Goal: Task Accomplishment & Management: Use online tool/utility

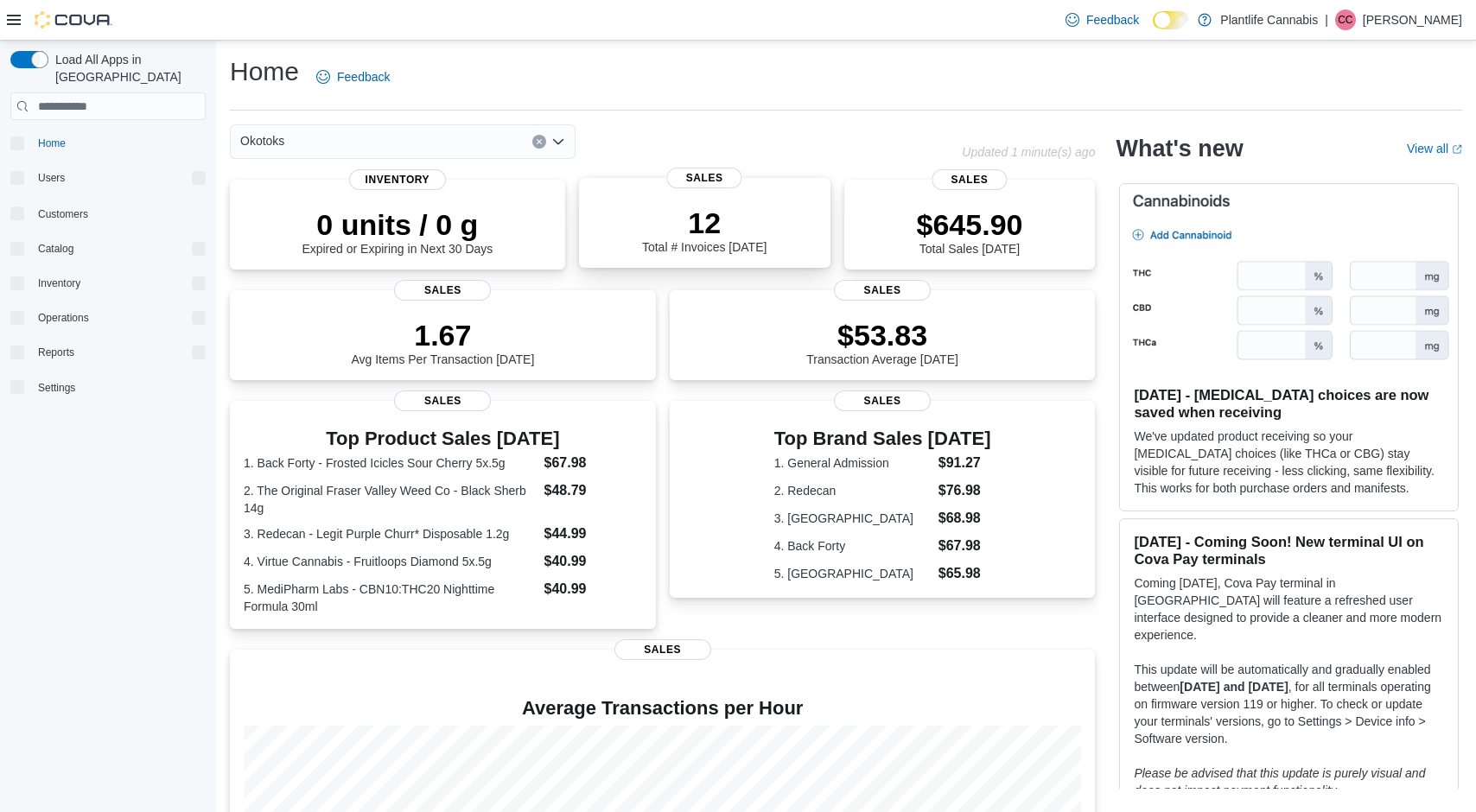
click at [668, 248] on div "12 Total # Invoices [DATE]" at bounding box center [704, 230] width 124 height 48
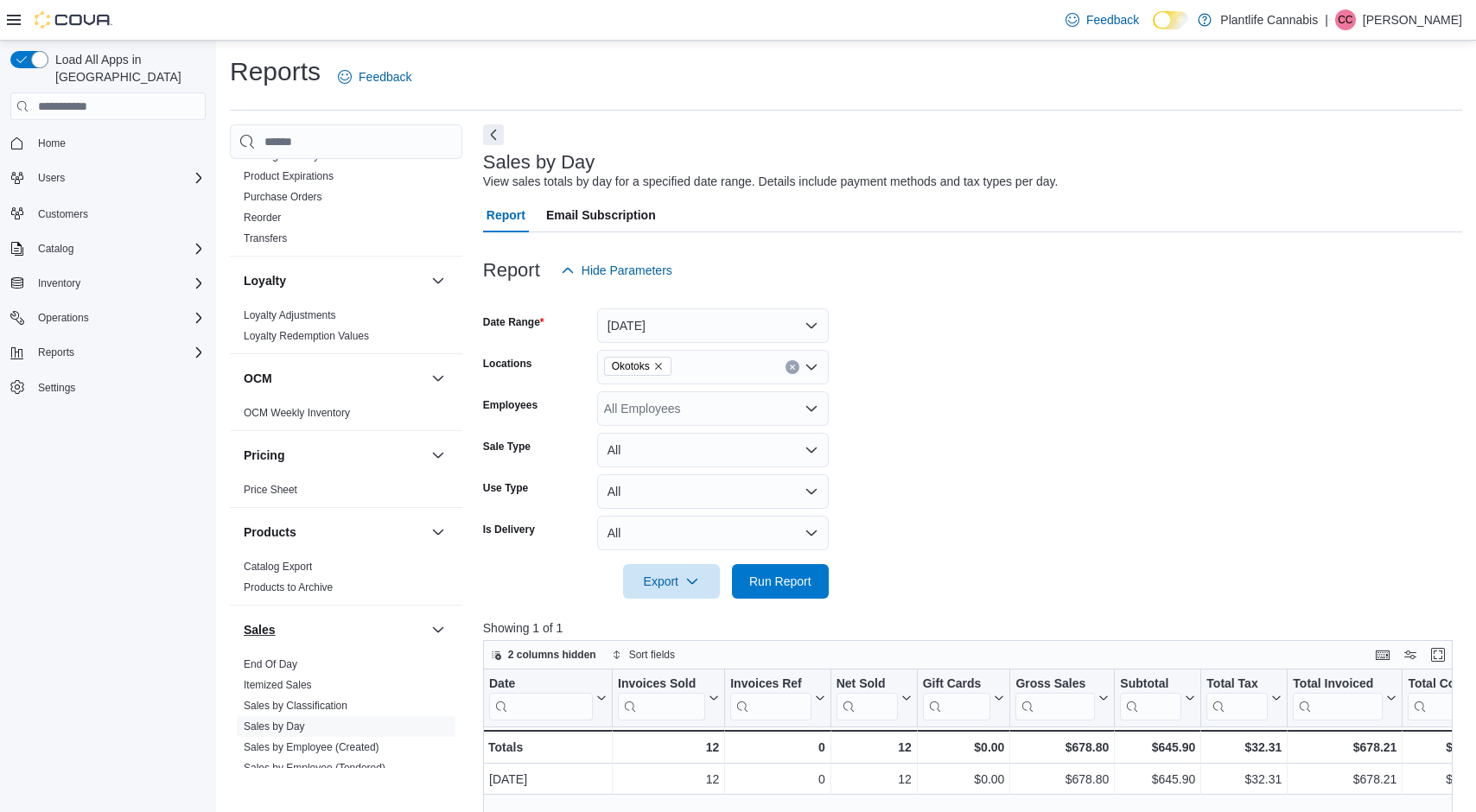
scroll to position [861, 0]
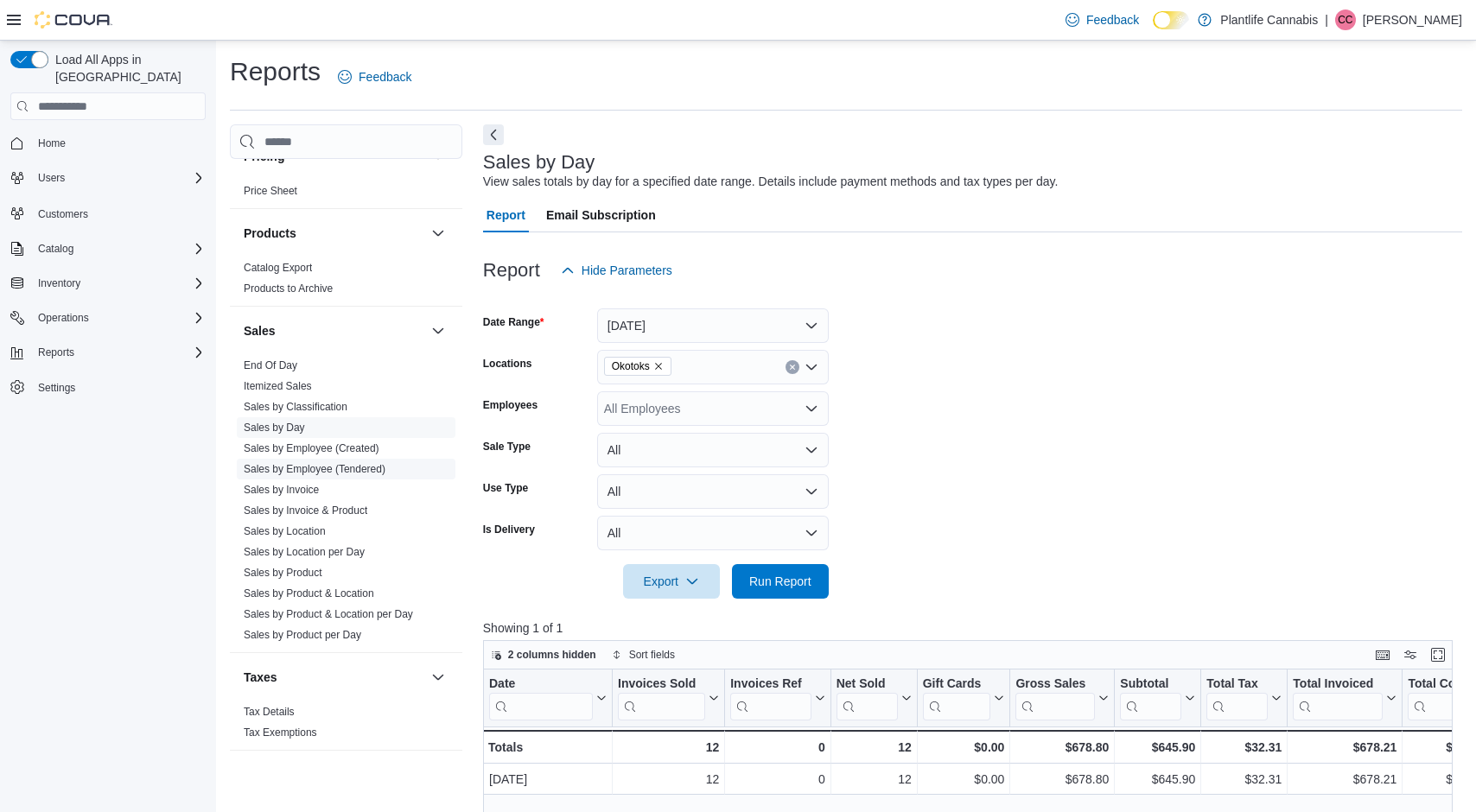
click at [348, 465] on link "Sales by Employee (Tendered)" at bounding box center [314, 468] width 142 height 12
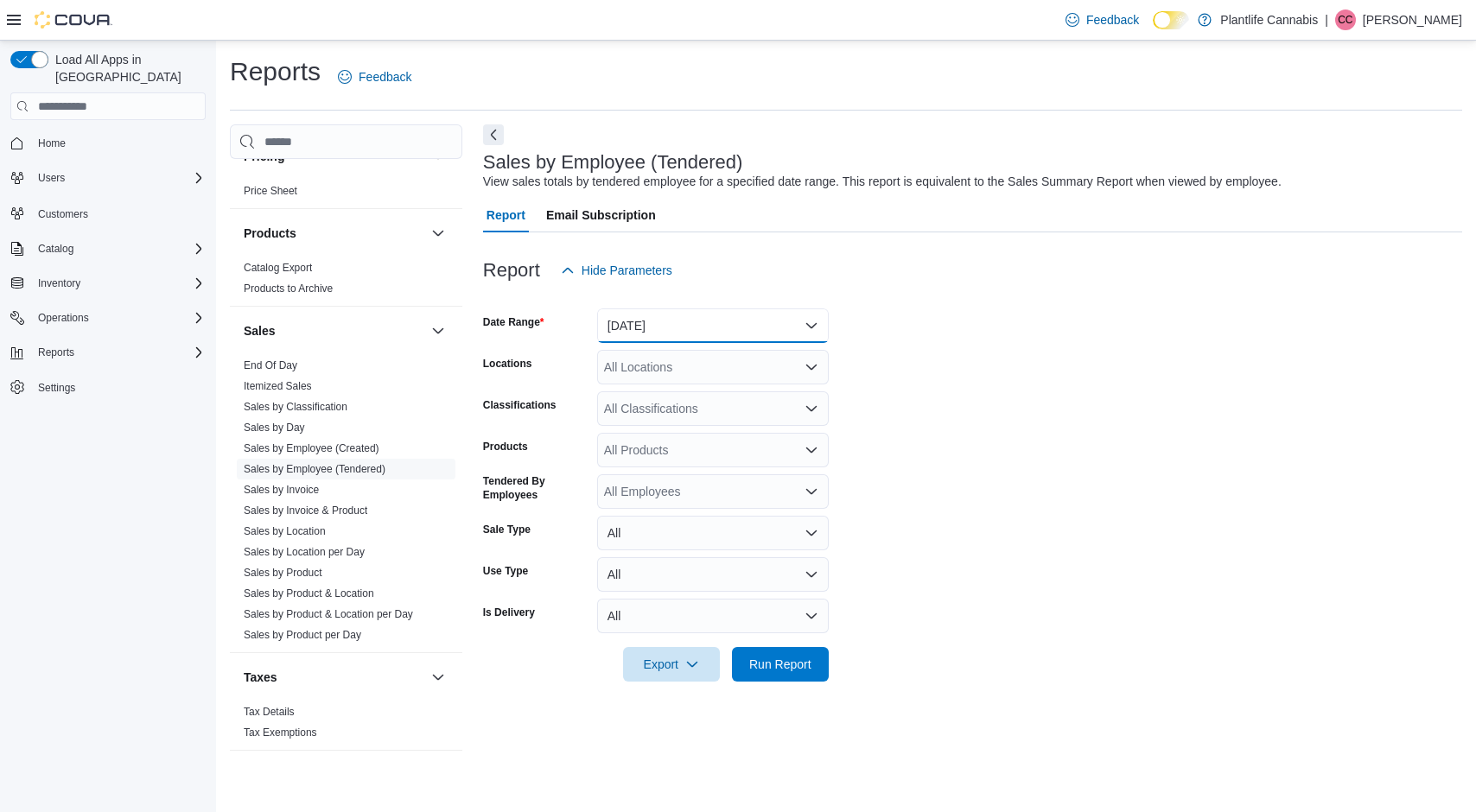
click at [680, 326] on button "Yesterday" at bounding box center [712, 326] width 231 height 35
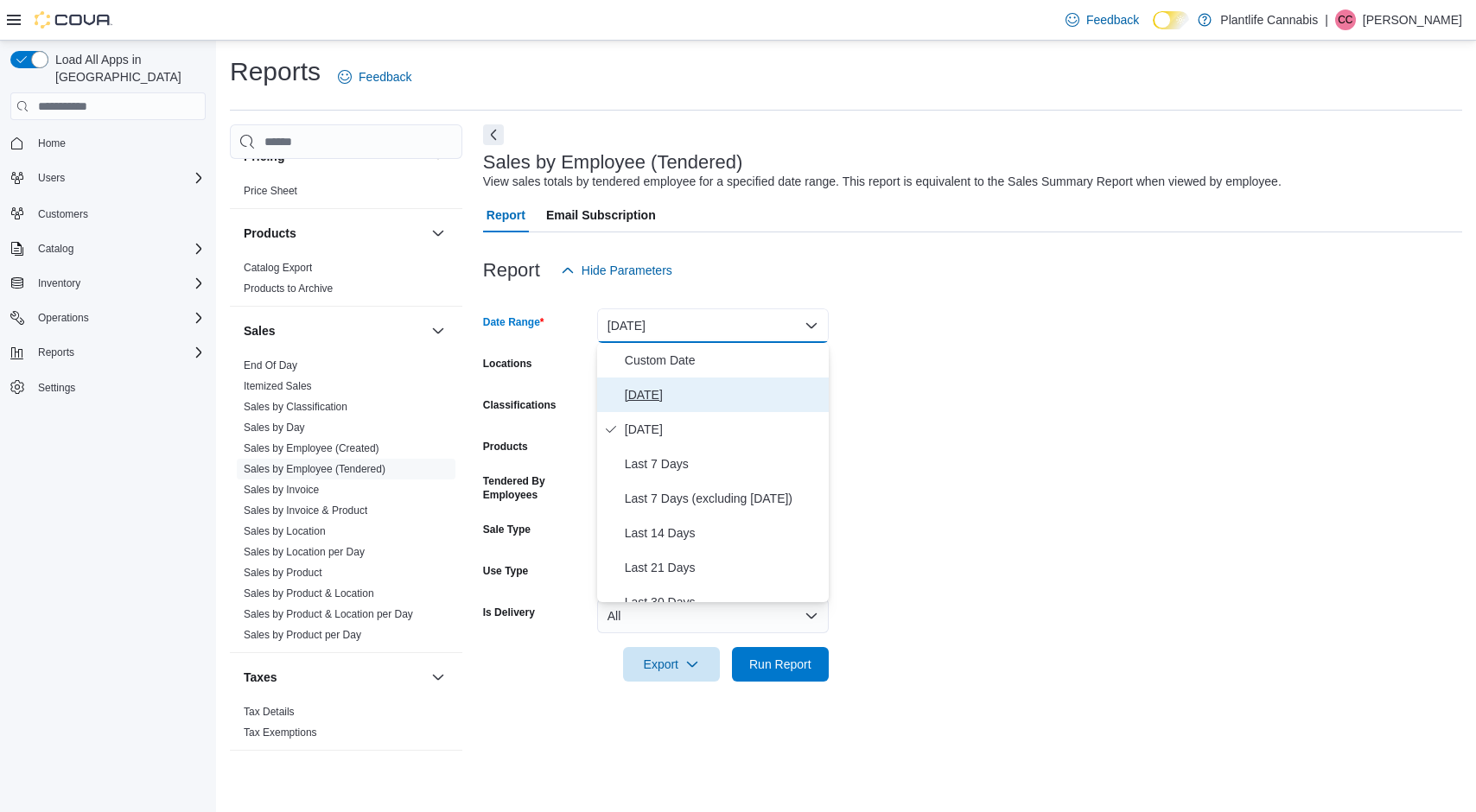
click at [665, 399] on span "Today" at bounding box center [722, 394] width 197 height 21
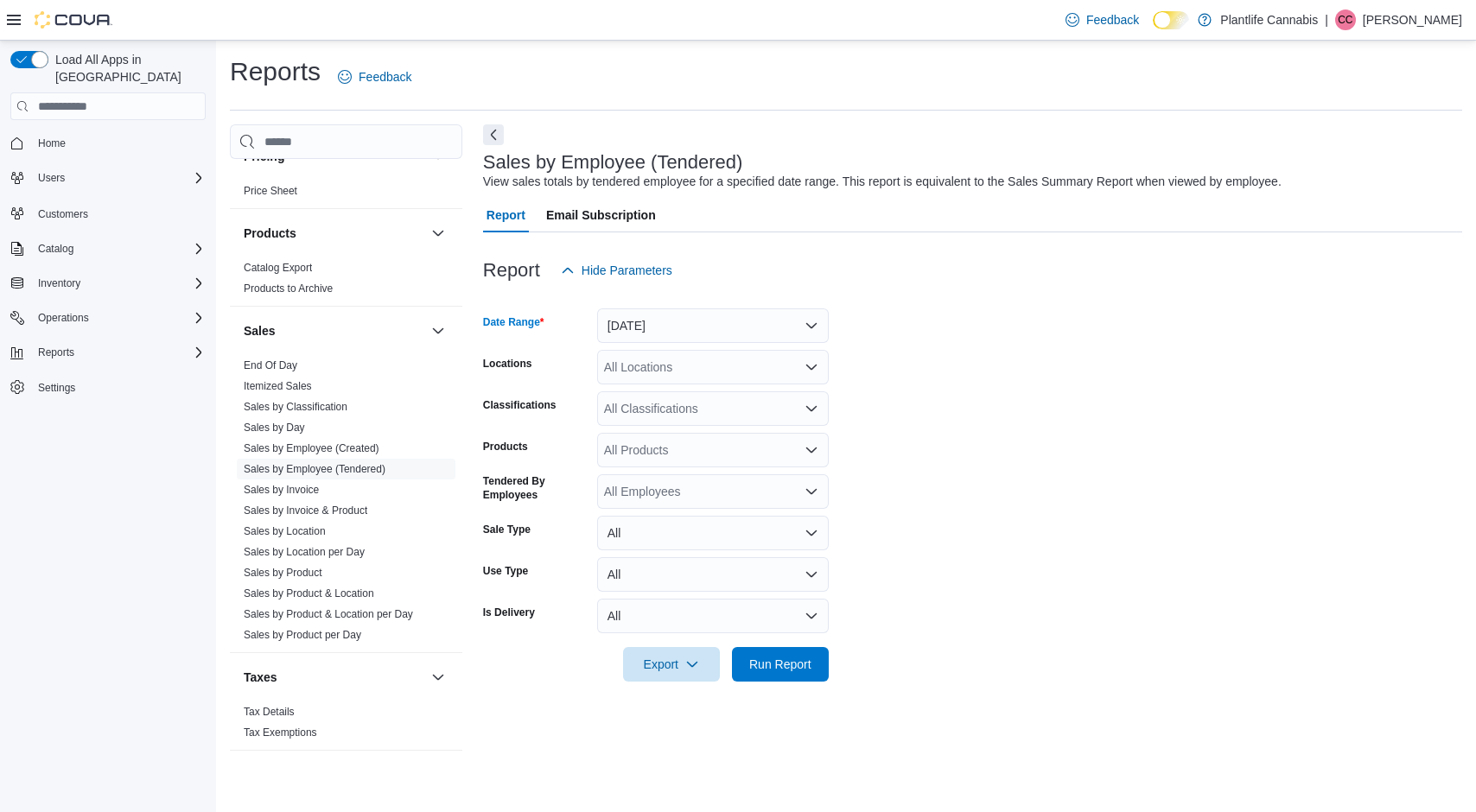
drag, startPoint x: 674, startPoint y: 370, endPoint x: 682, endPoint y: 380, distance: 12.8
click at [674, 370] on div "All Locations" at bounding box center [712, 368] width 231 height 35
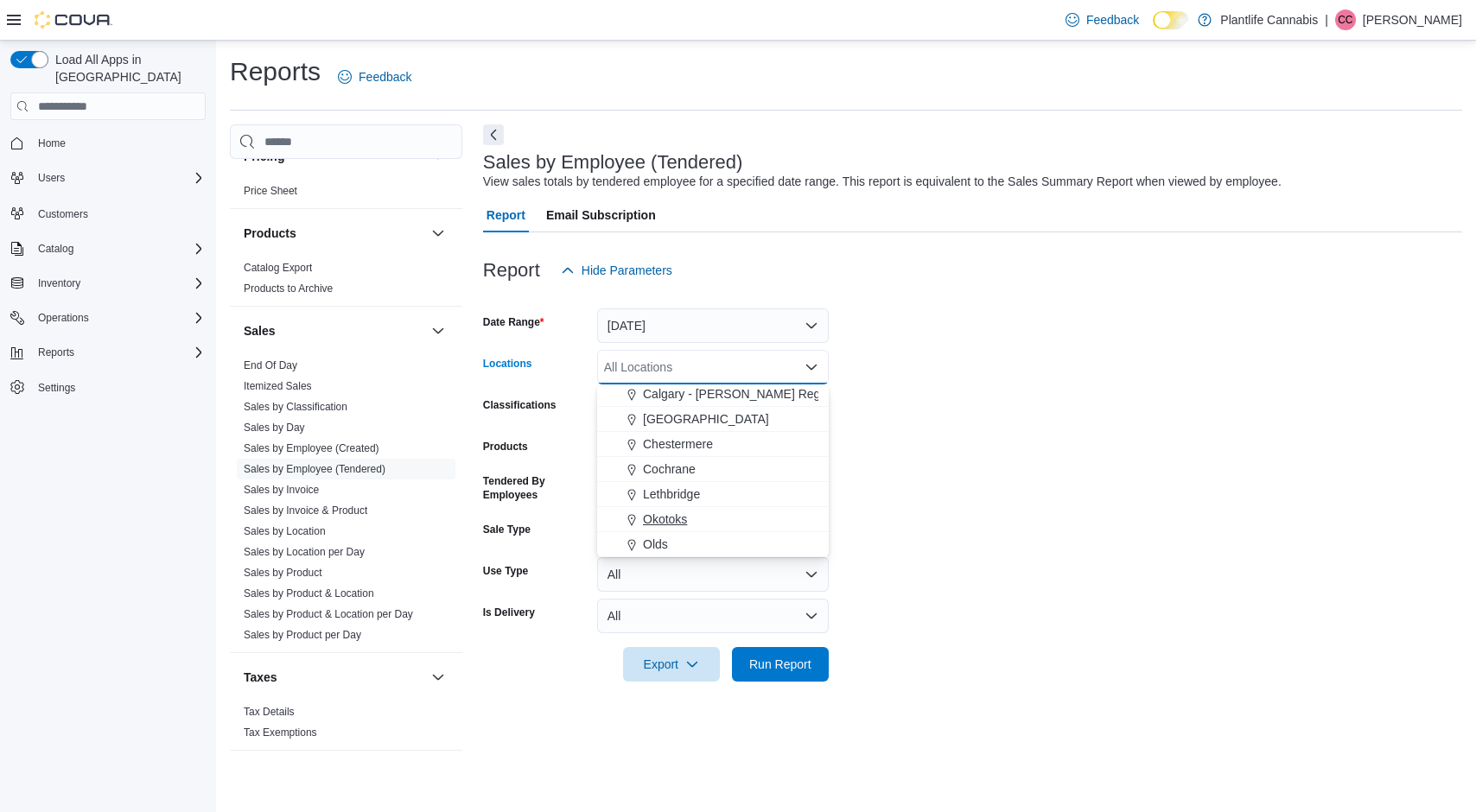
click at [680, 521] on span "Okotoks" at bounding box center [665, 518] width 44 height 17
drag, startPoint x: 1109, startPoint y: 465, endPoint x: 1009, endPoint y: 557, distance: 135.9
click at [1107, 465] on form "Date Range Today Locations Okotoks Combo box. Selected. Okotoks. Press Backspac…" at bounding box center [972, 485] width 979 height 394
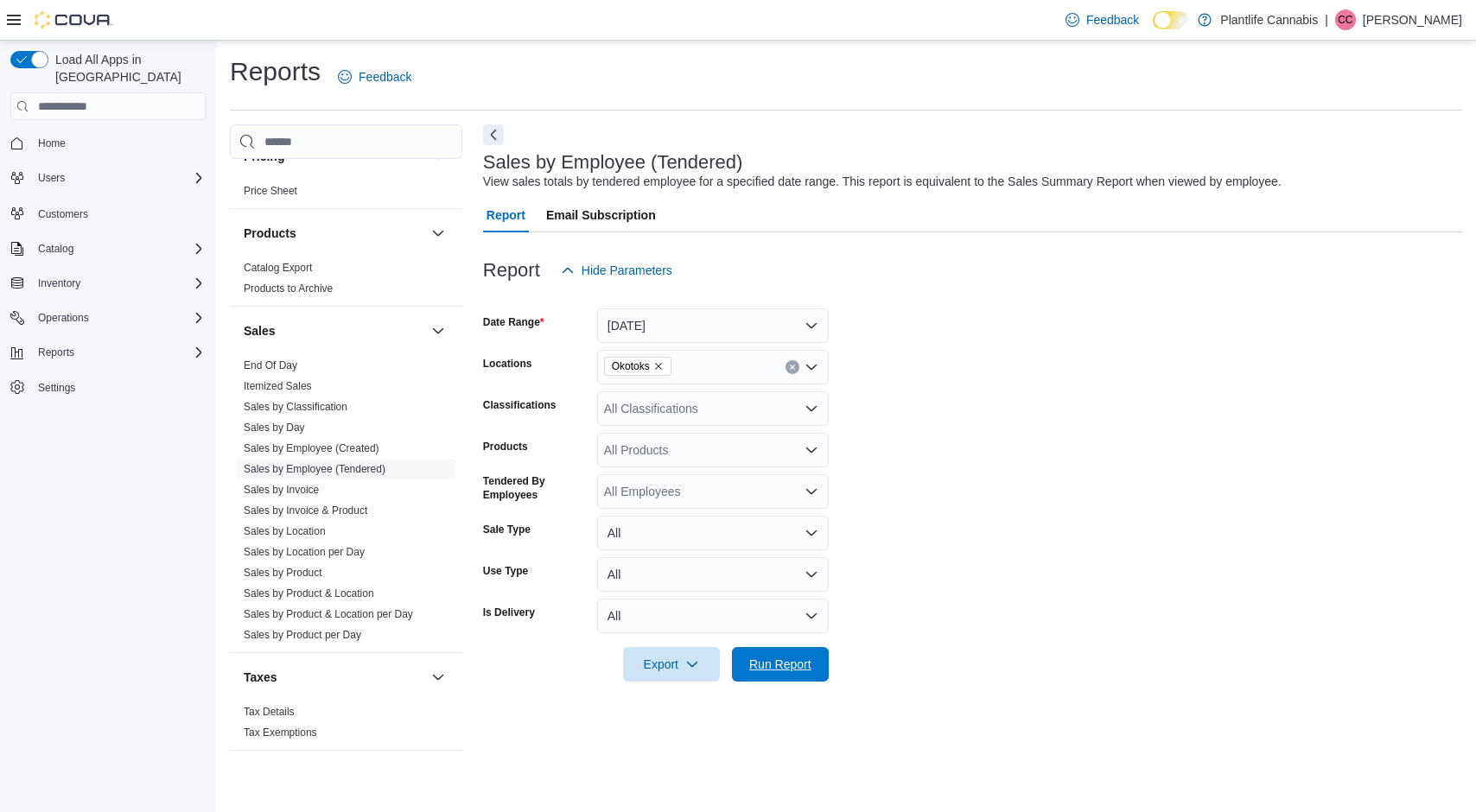
click at [798, 667] on span "Run Report" at bounding box center [780, 664] width 62 height 17
